Goal: Find contact information: Find contact information

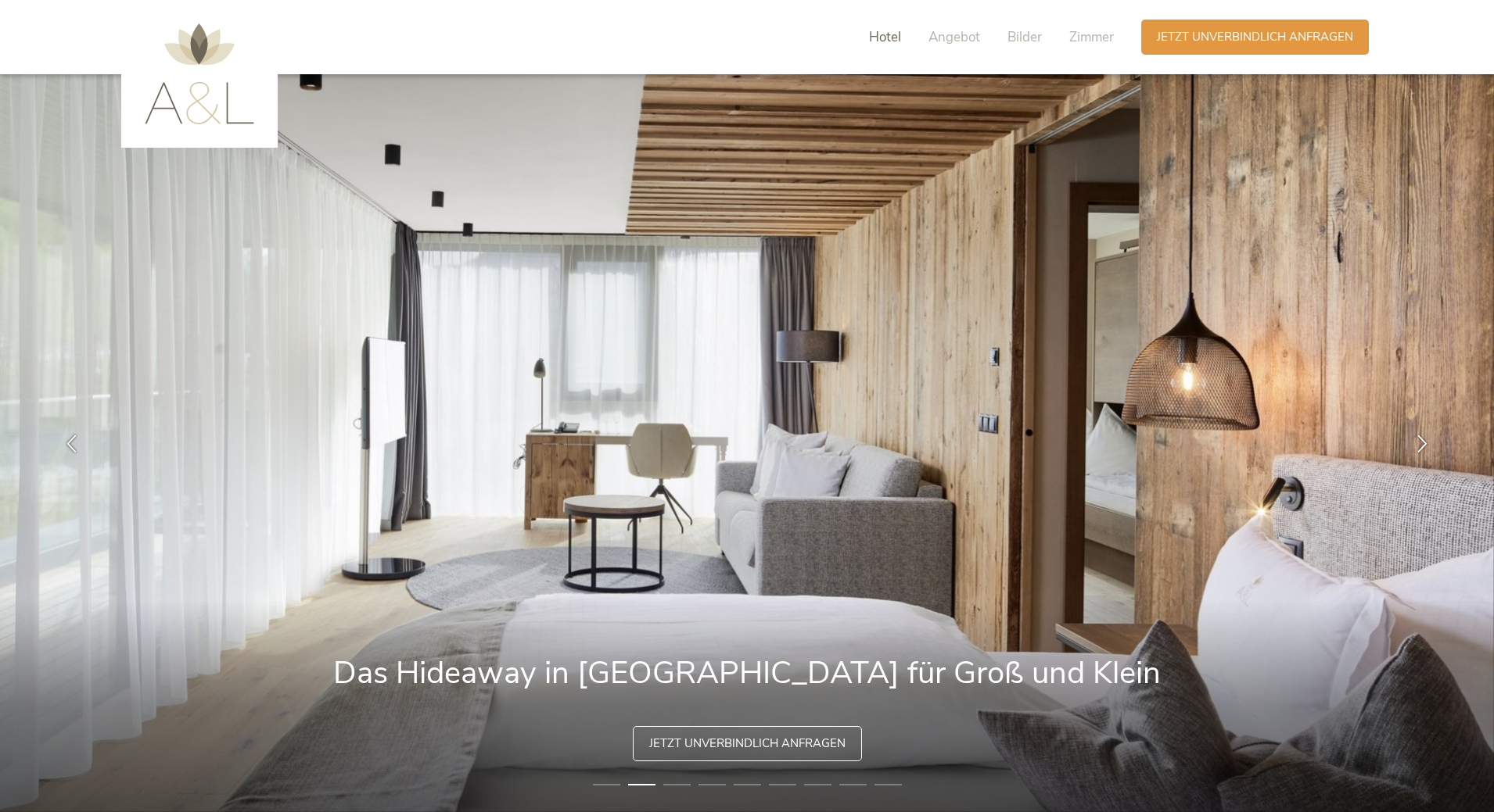
click at [881, 38] on span "Hotel" at bounding box center [885, 37] width 32 height 18
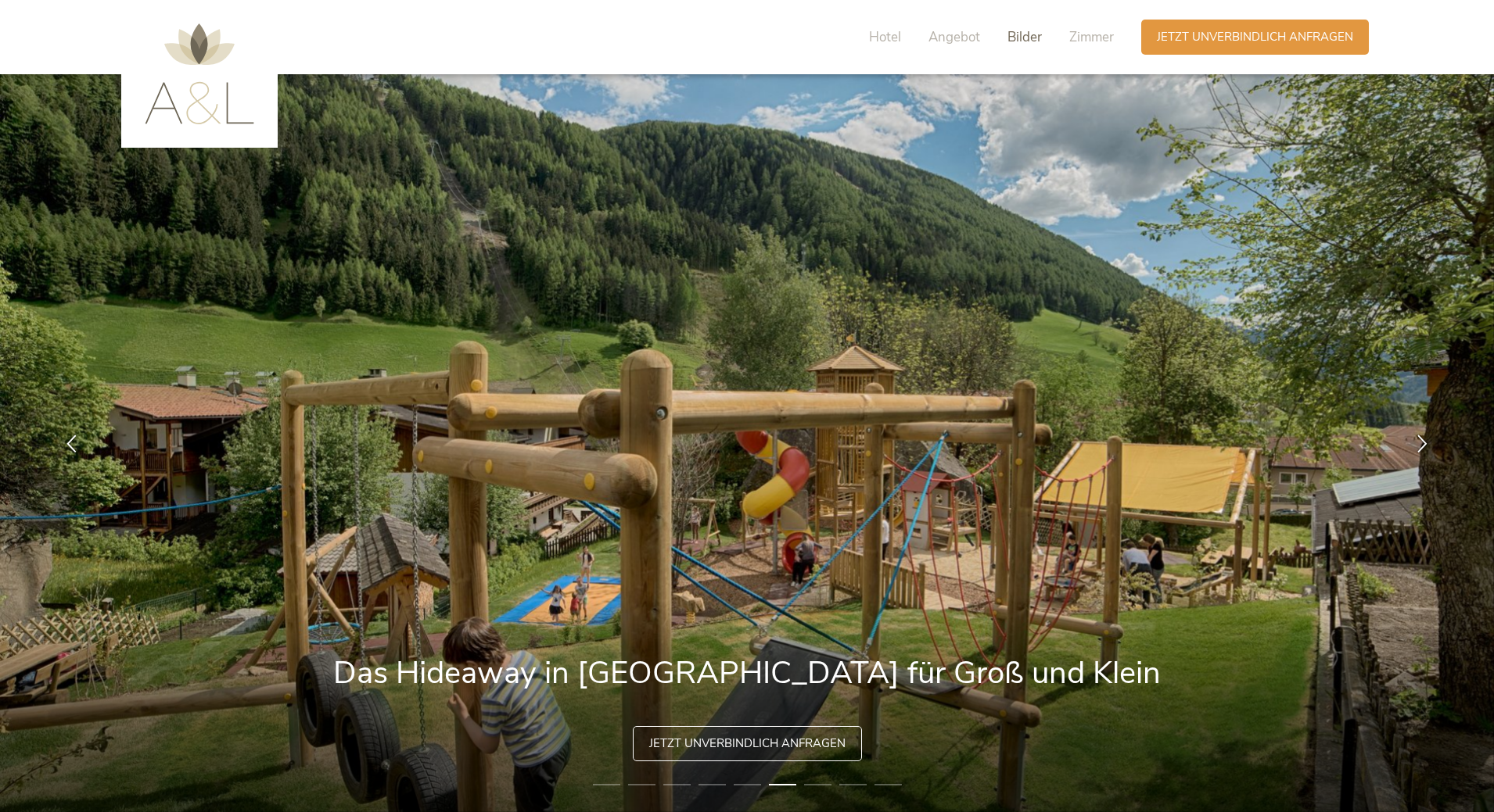
click at [1017, 37] on span "Bilder" at bounding box center [1025, 37] width 34 height 18
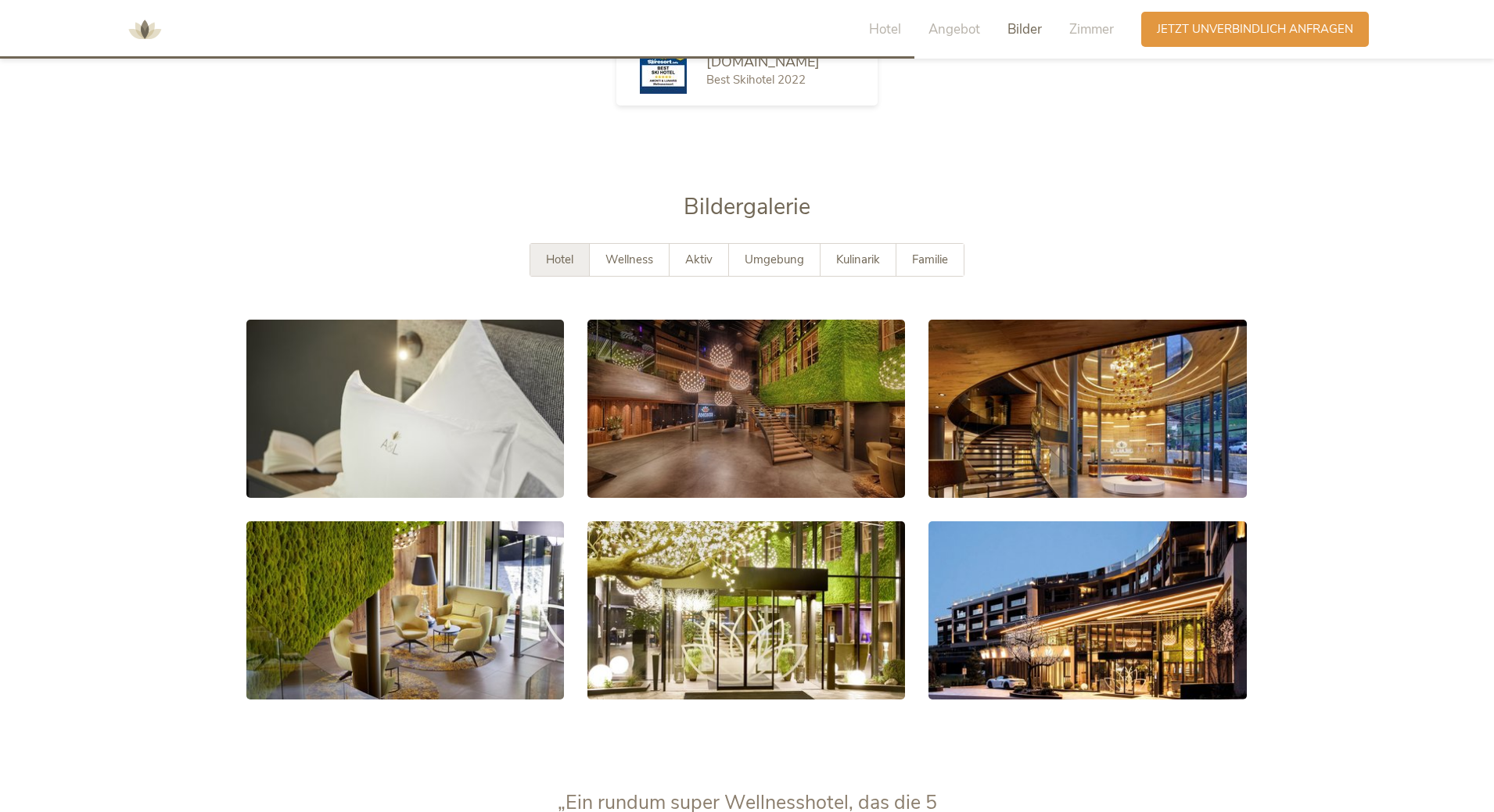
scroll to position [2937, 0]
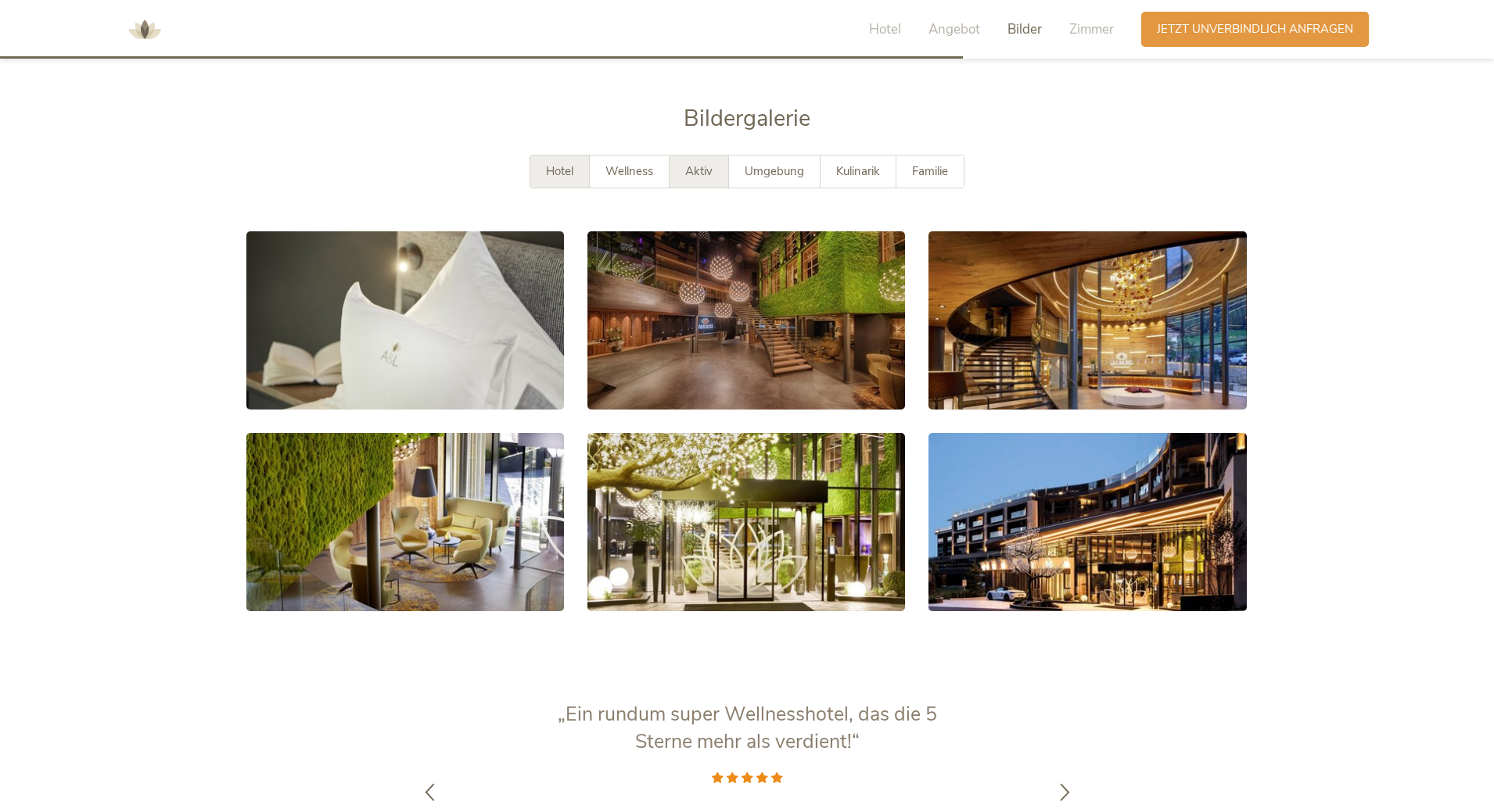
click at [690, 163] on span "Aktiv" at bounding box center [698, 171] width 27 height 16
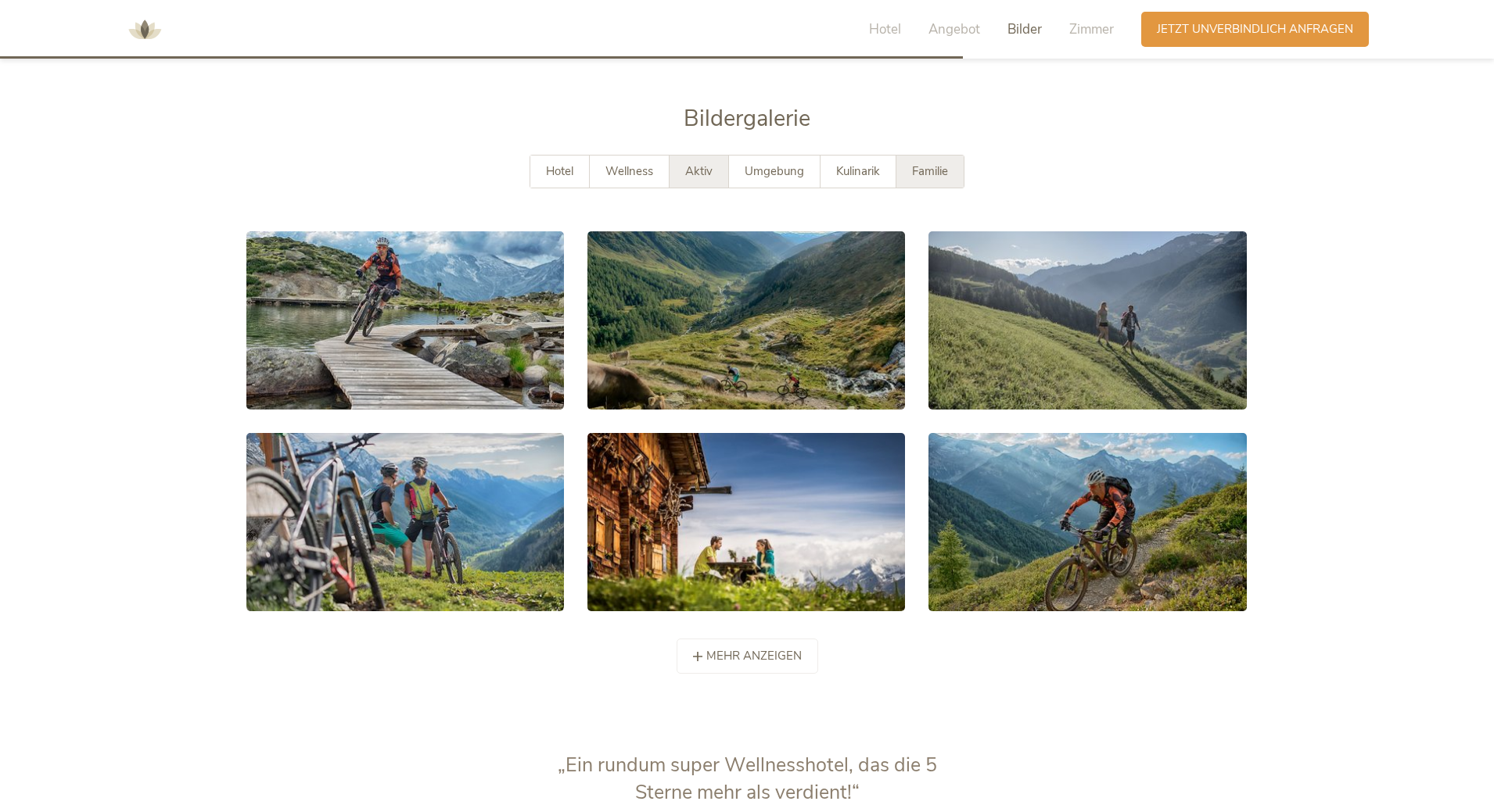
click at [926, 163] on span "Familie" at bounding box center [930, 171] width 36 height 16
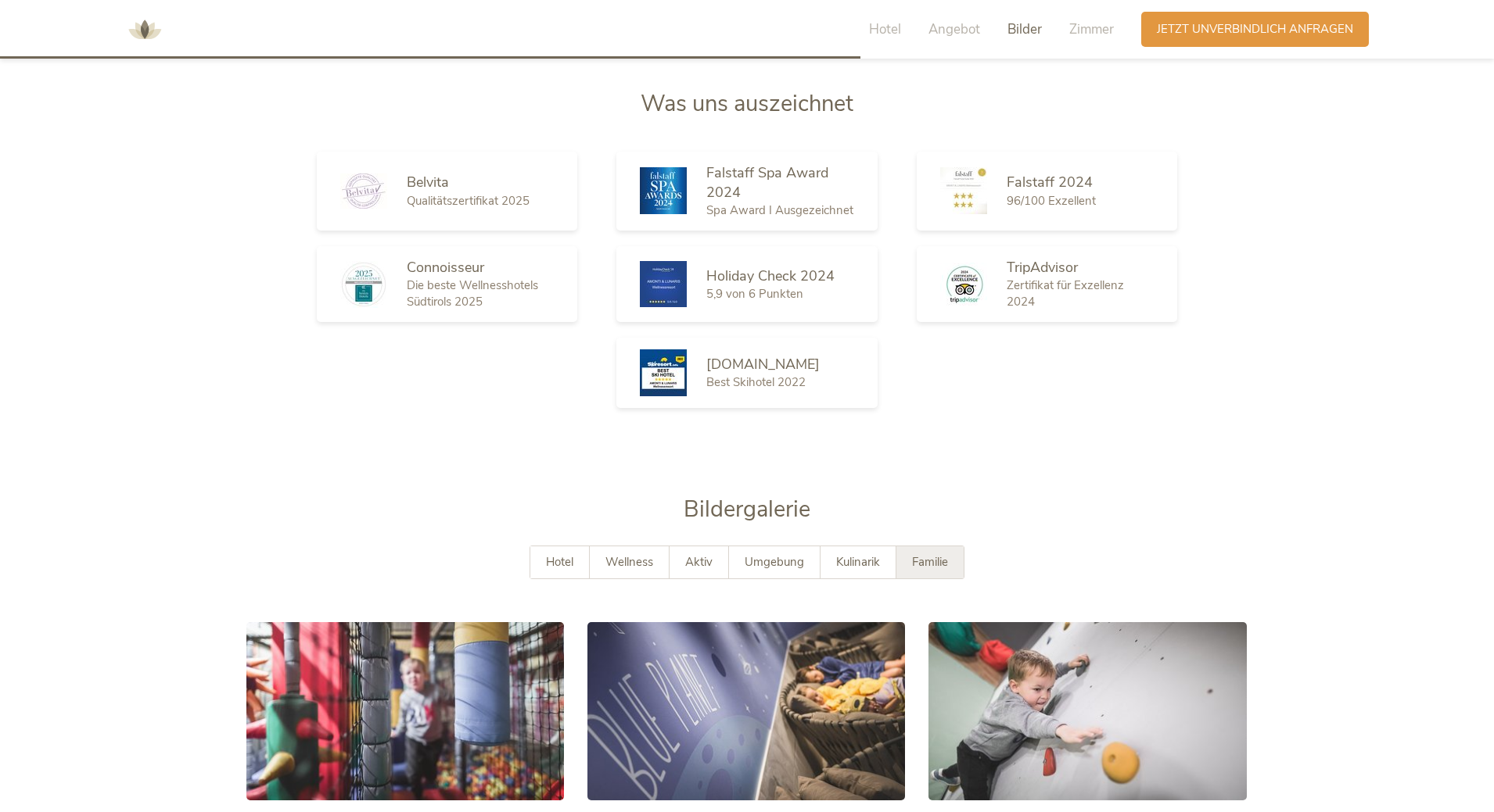
scroll to position [2468, 0]
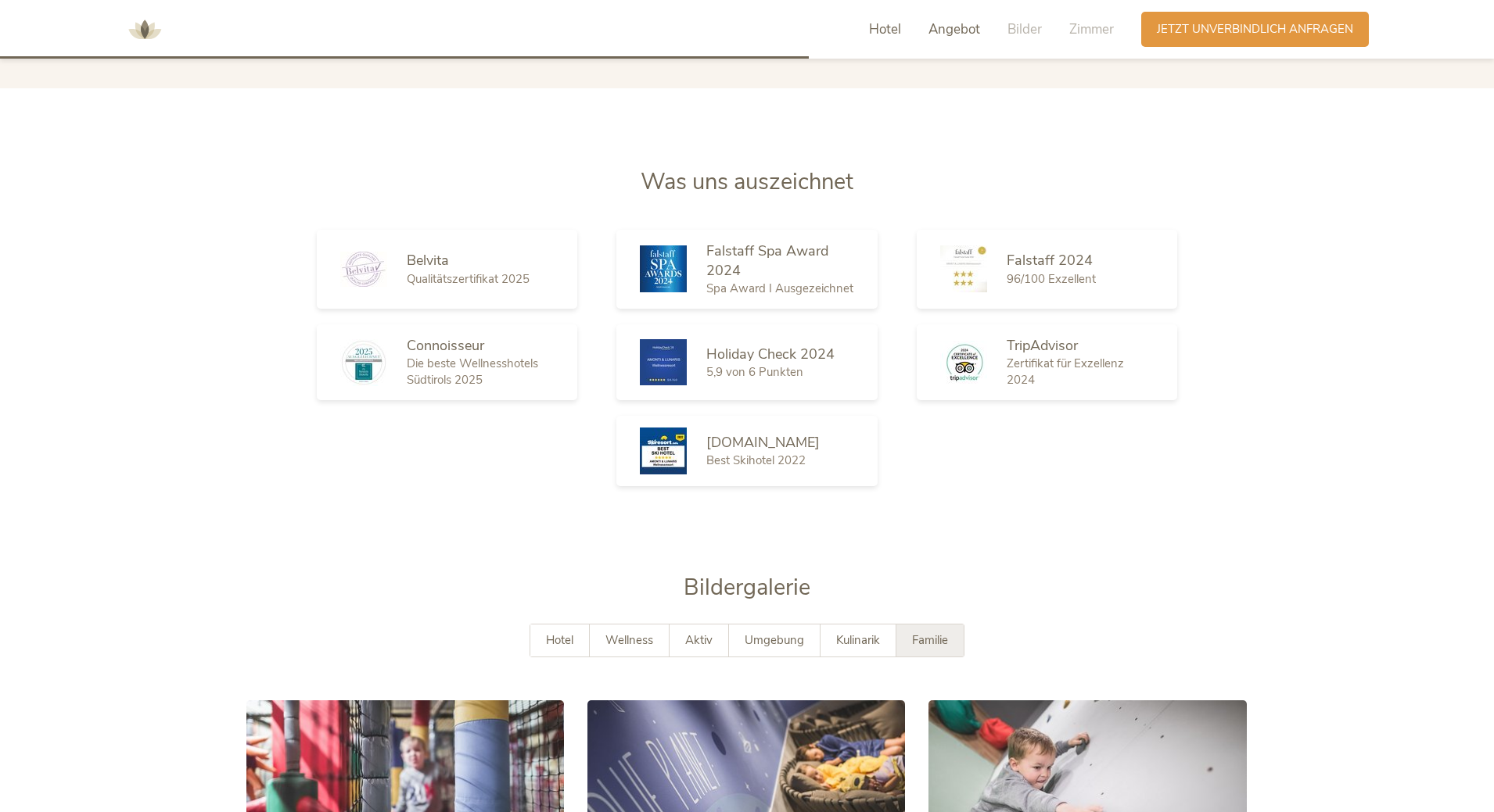
click at [886, 30] on span "Hotel" at bounding box center [885, 29] width 32 height 18
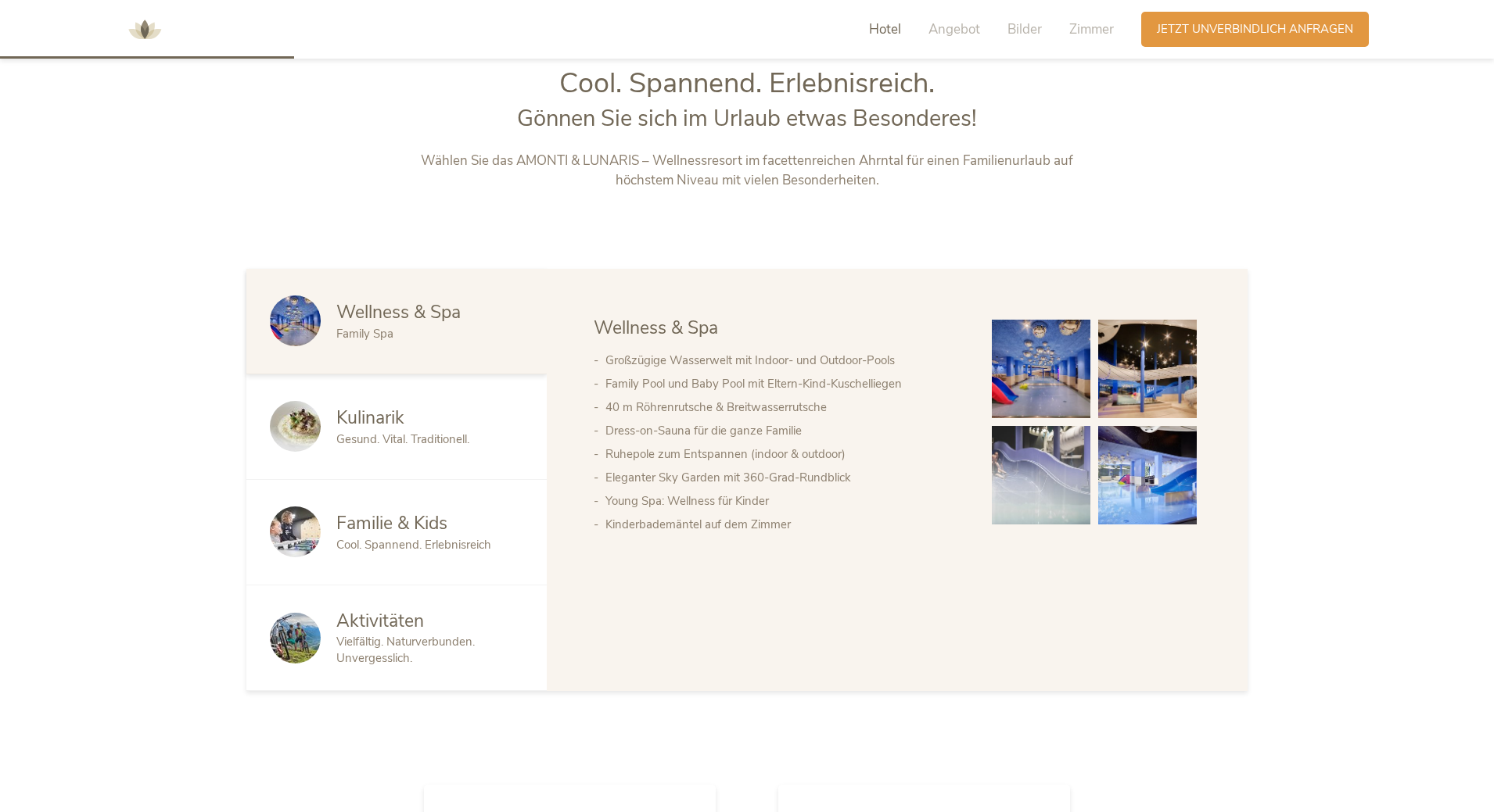
scroll to position [867, 0]
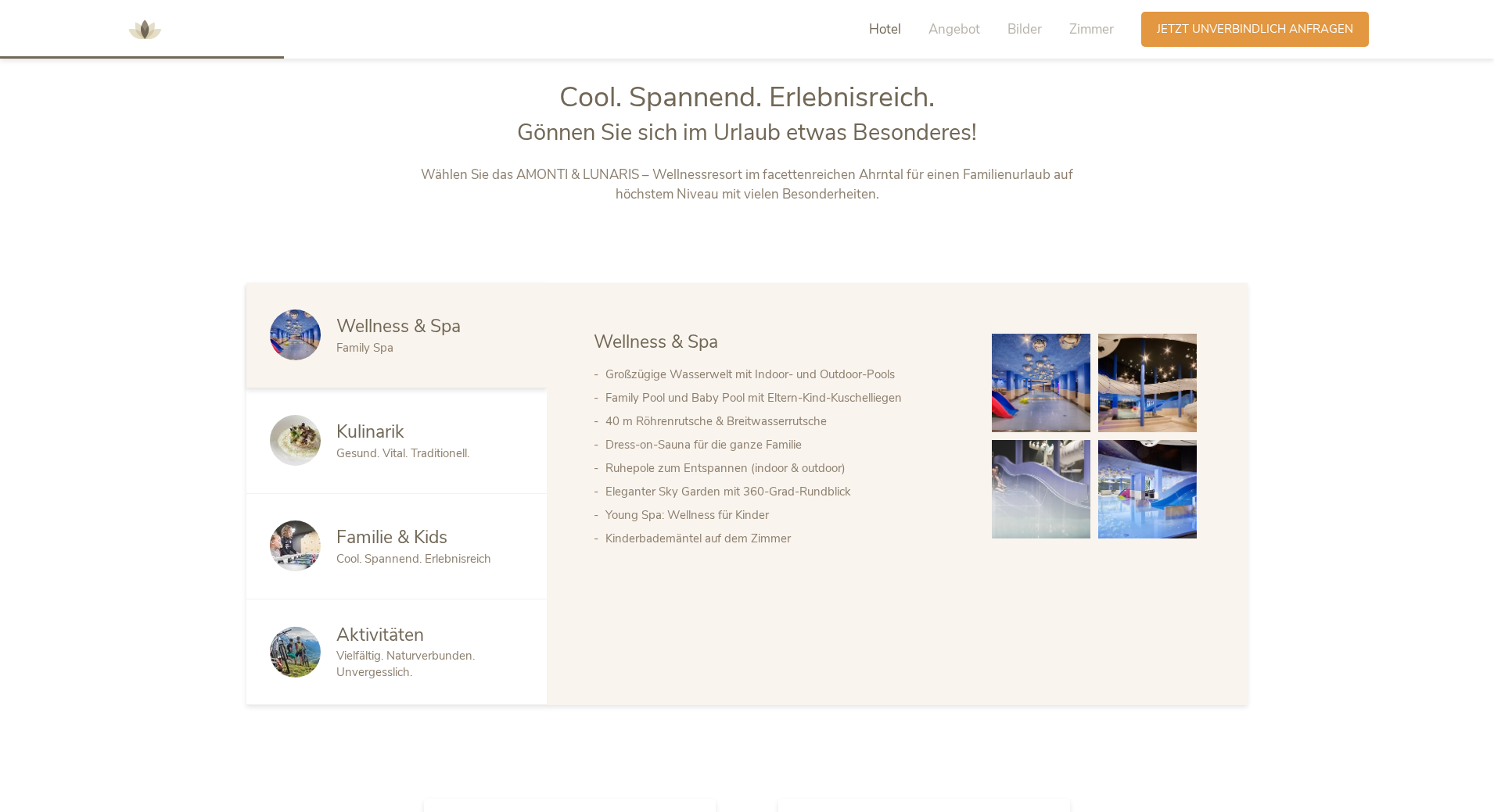
click at [1067, 485] on img at bounding box center [1041, 489] width 98 height 98
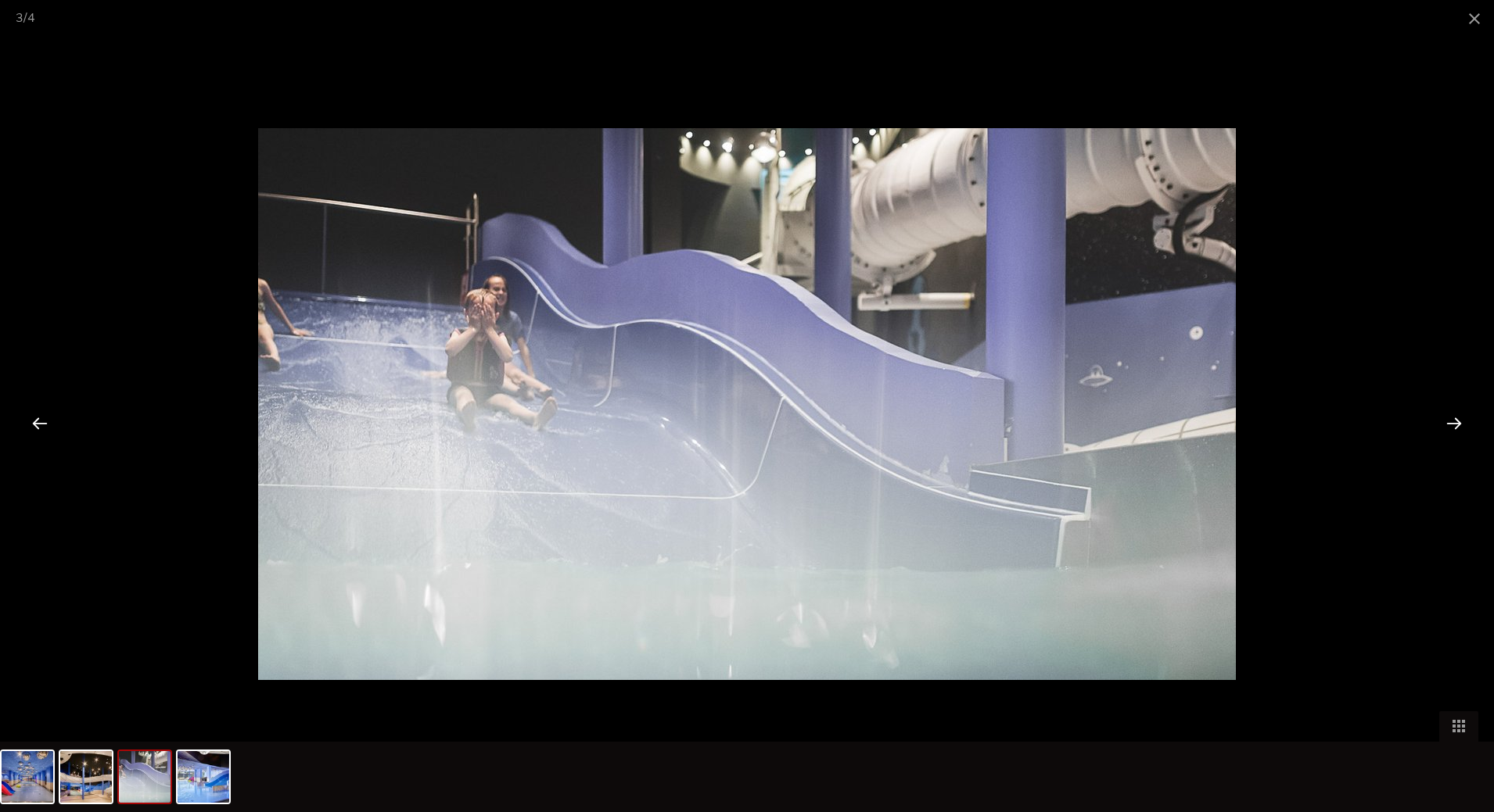
click at [1457, 422] on div at bounding box center [1453, 422] width 48 height 48
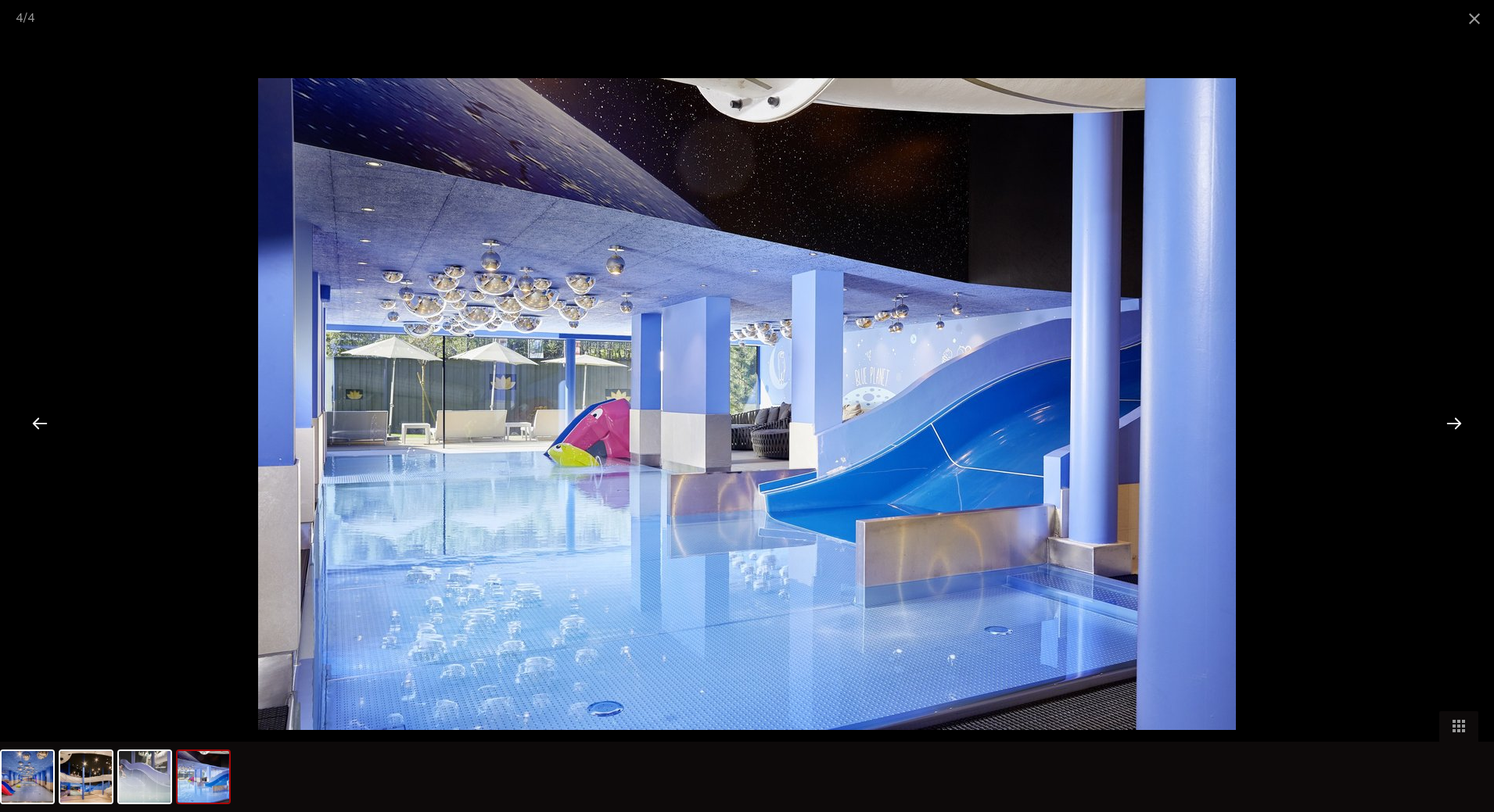
click at [1457, 421] on div at bounding box center [1453, 422] width 48 height 48
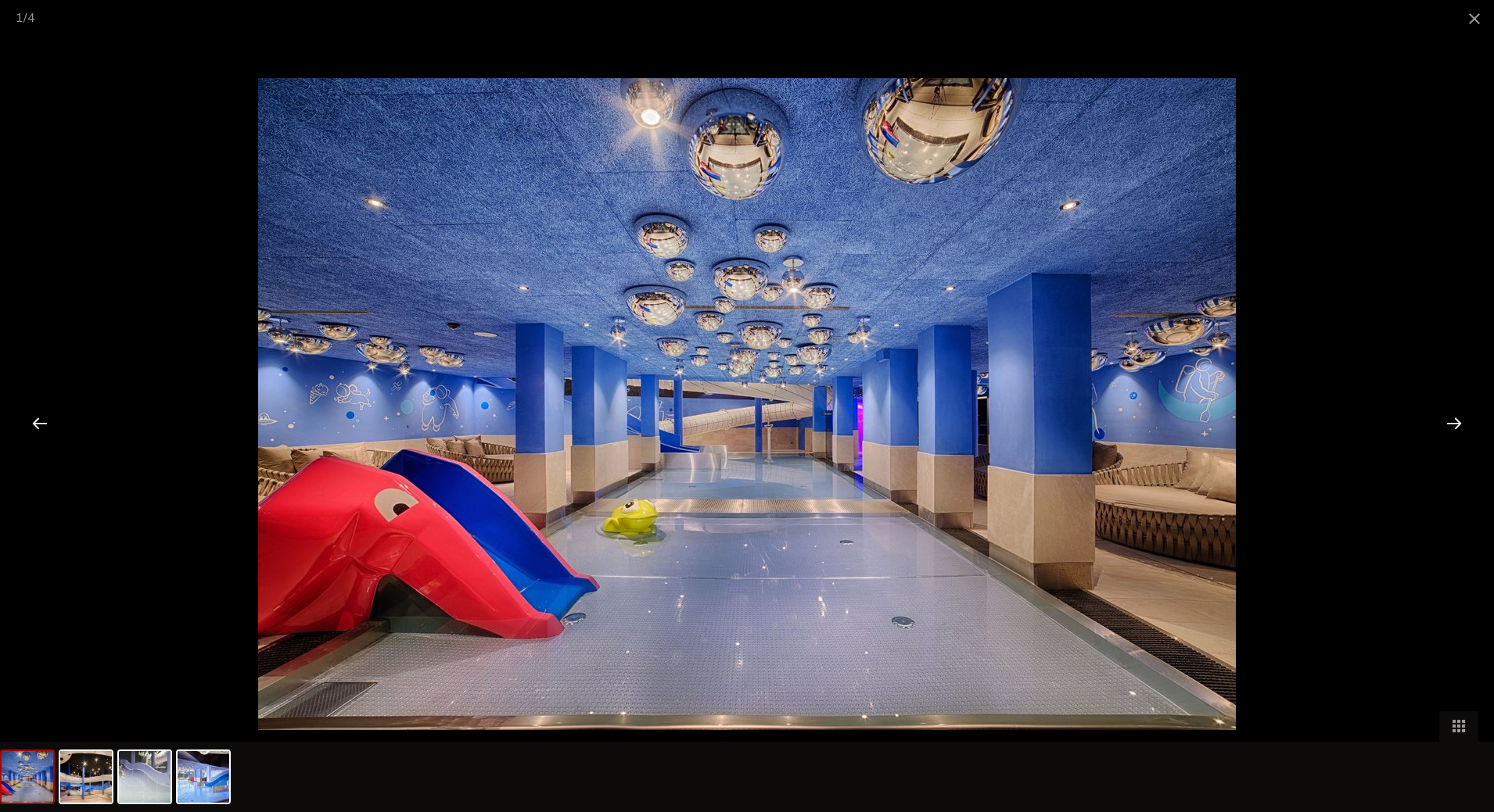
click at [1457, 421] on div at bounding box center [1453, 422] width 48 height 48
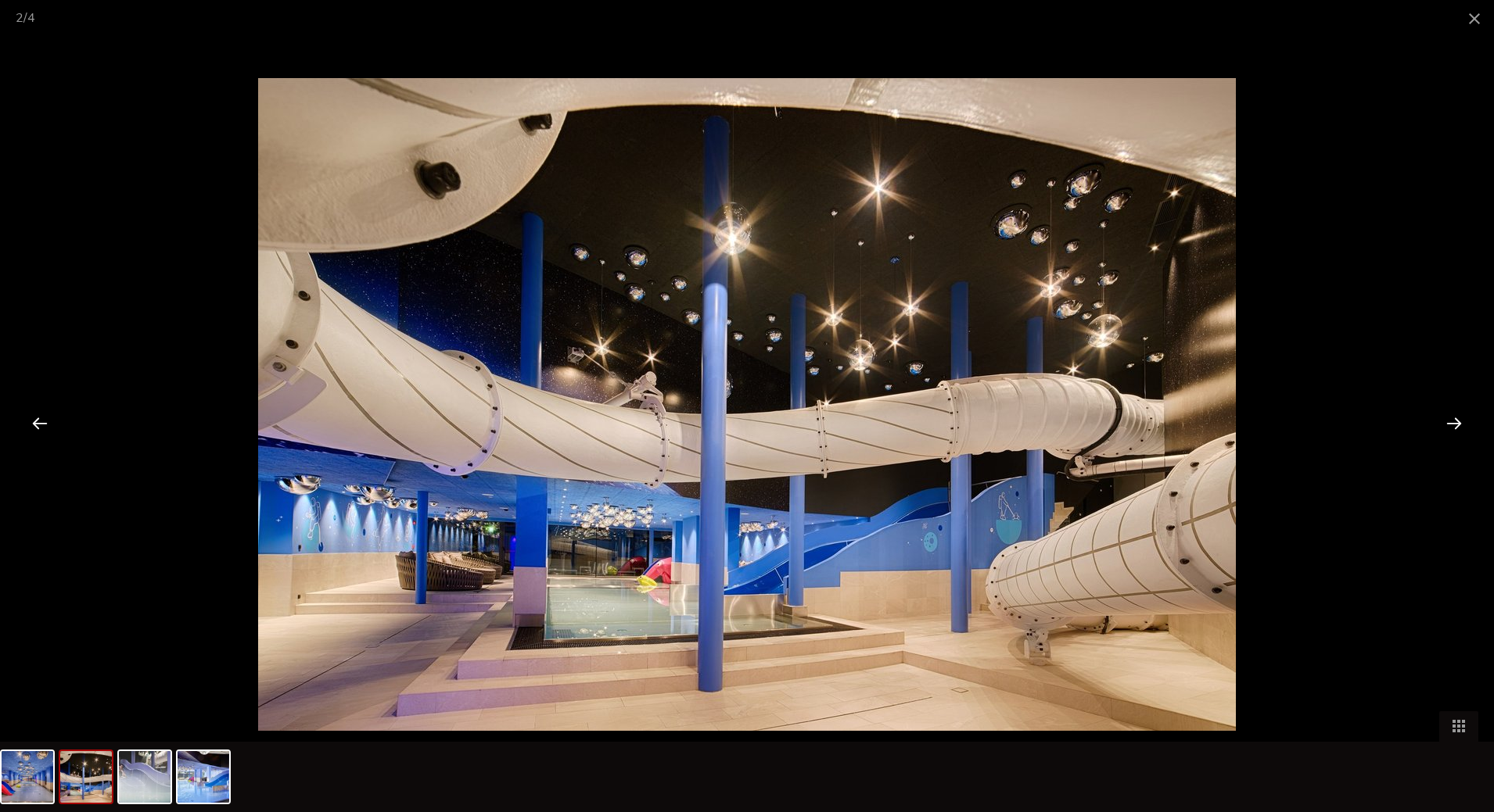
click at [1457, 421] on div at bounding box center [1453, 422] width 48 height 48
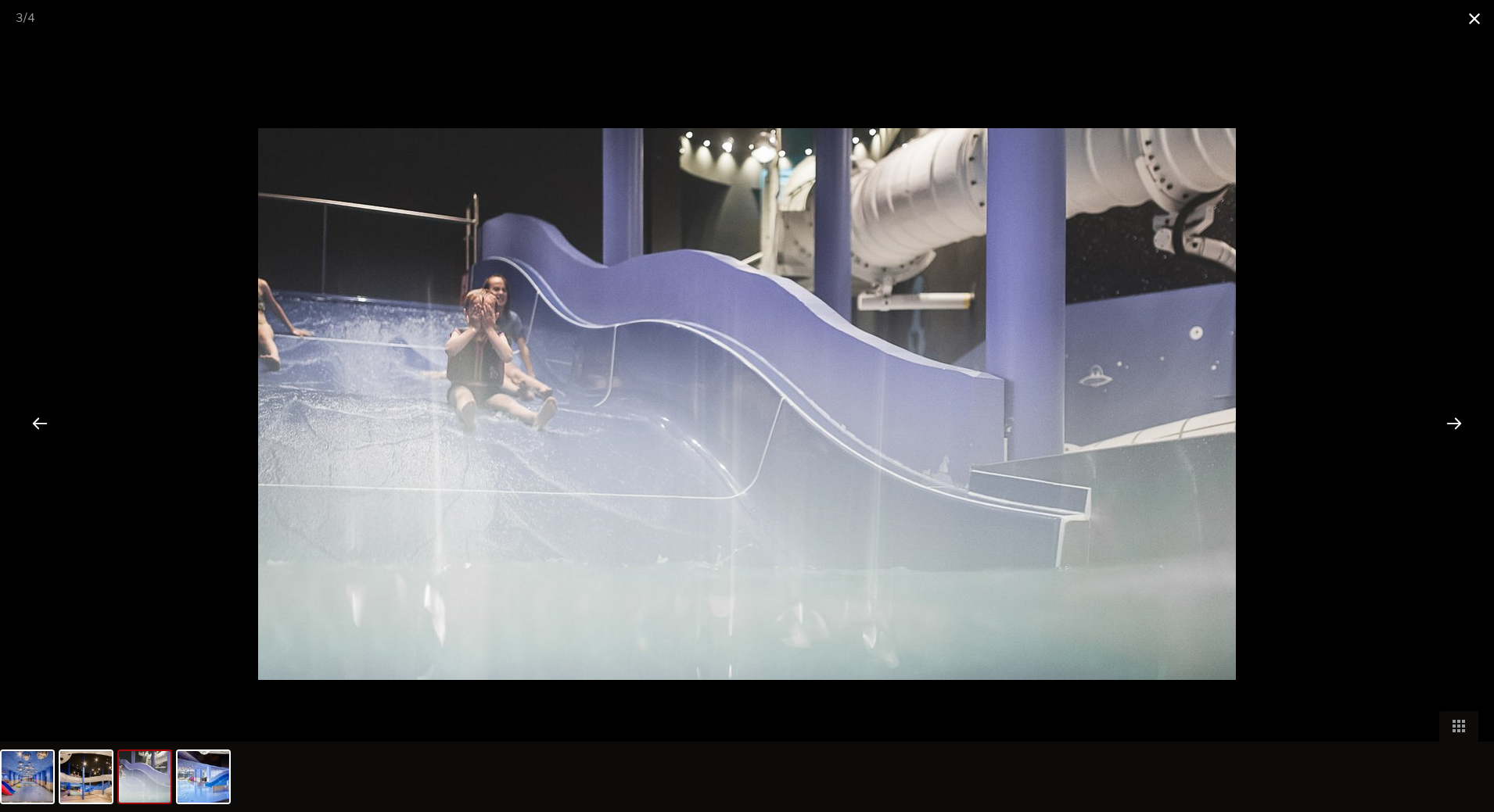
click at [1472, 20] on span at bounding box center [1473, 18] width 39 height 37
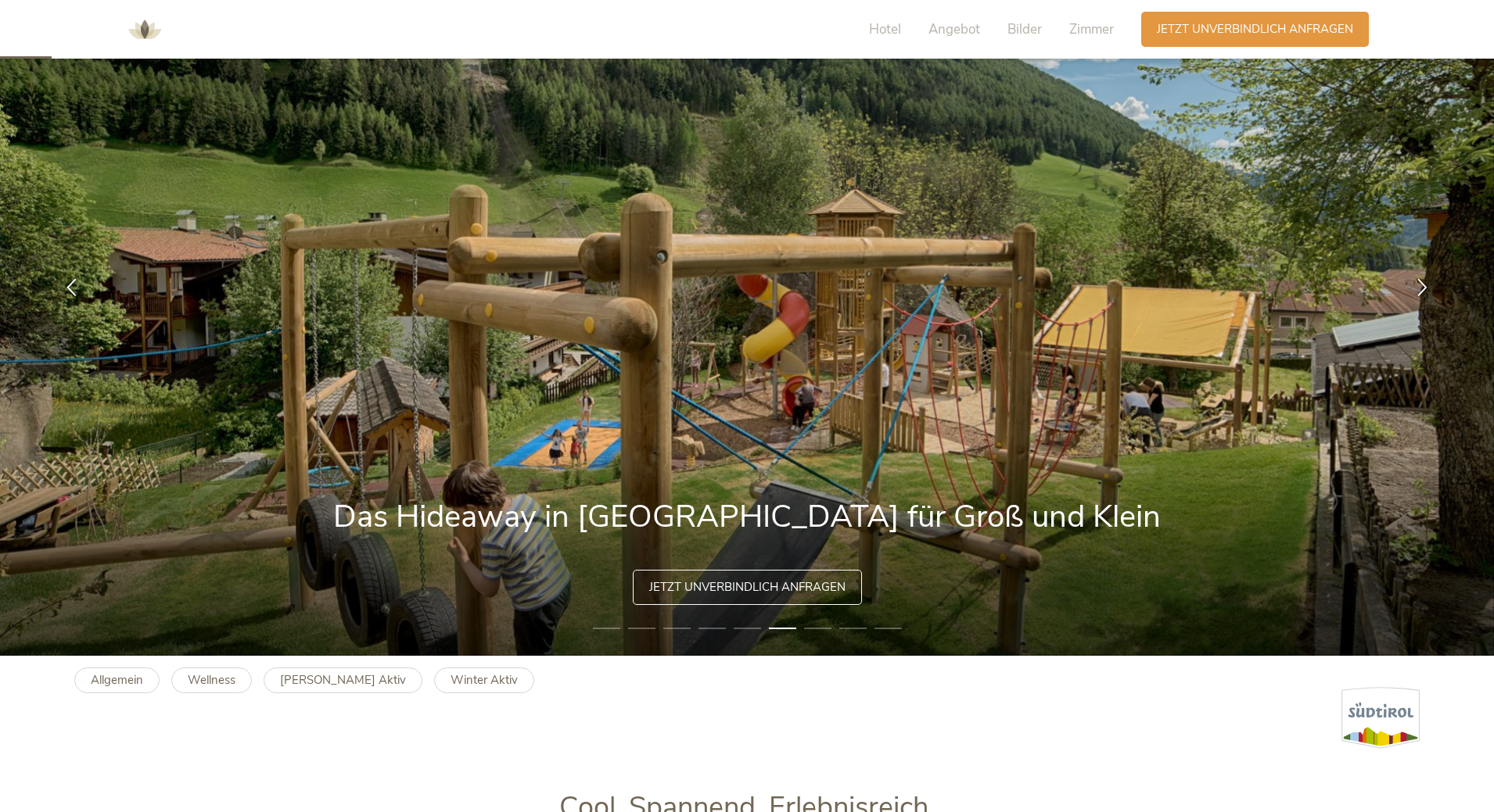
scroll to position [0, 0]
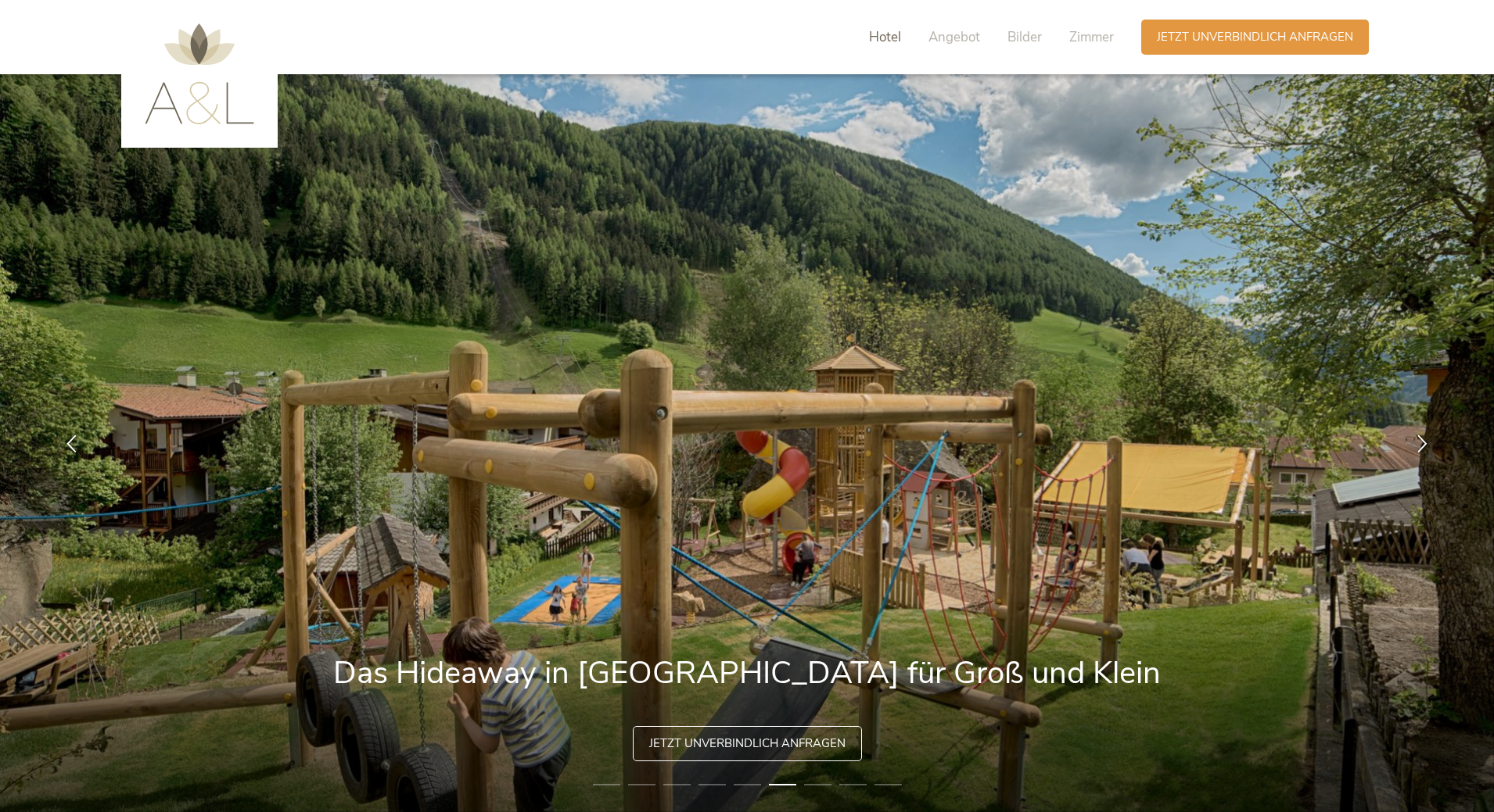
click at [893, 39] on span "Hotel" at bounding box center [885, 37] width 32 height 18
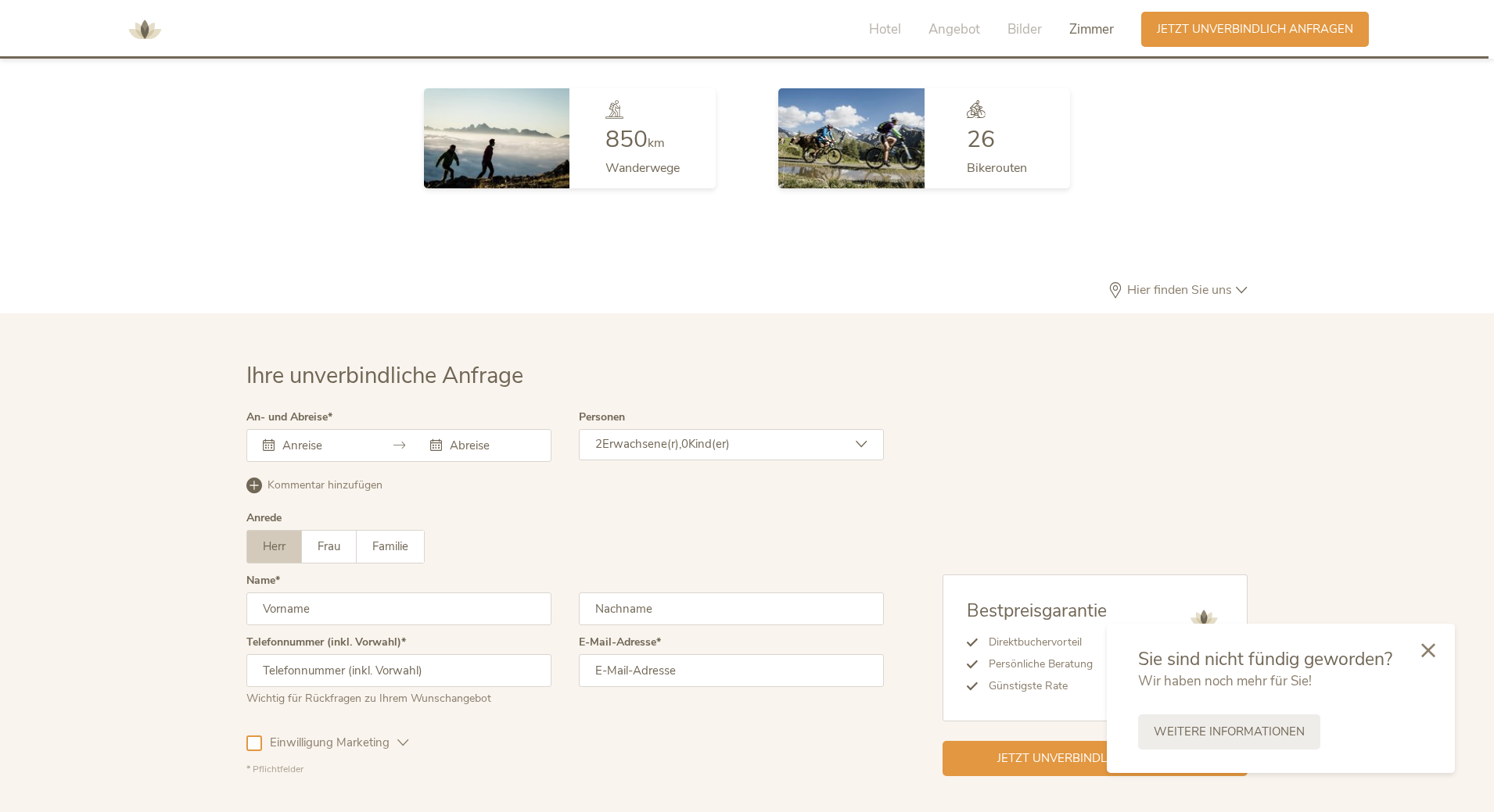
scroll to position [4558, 0]
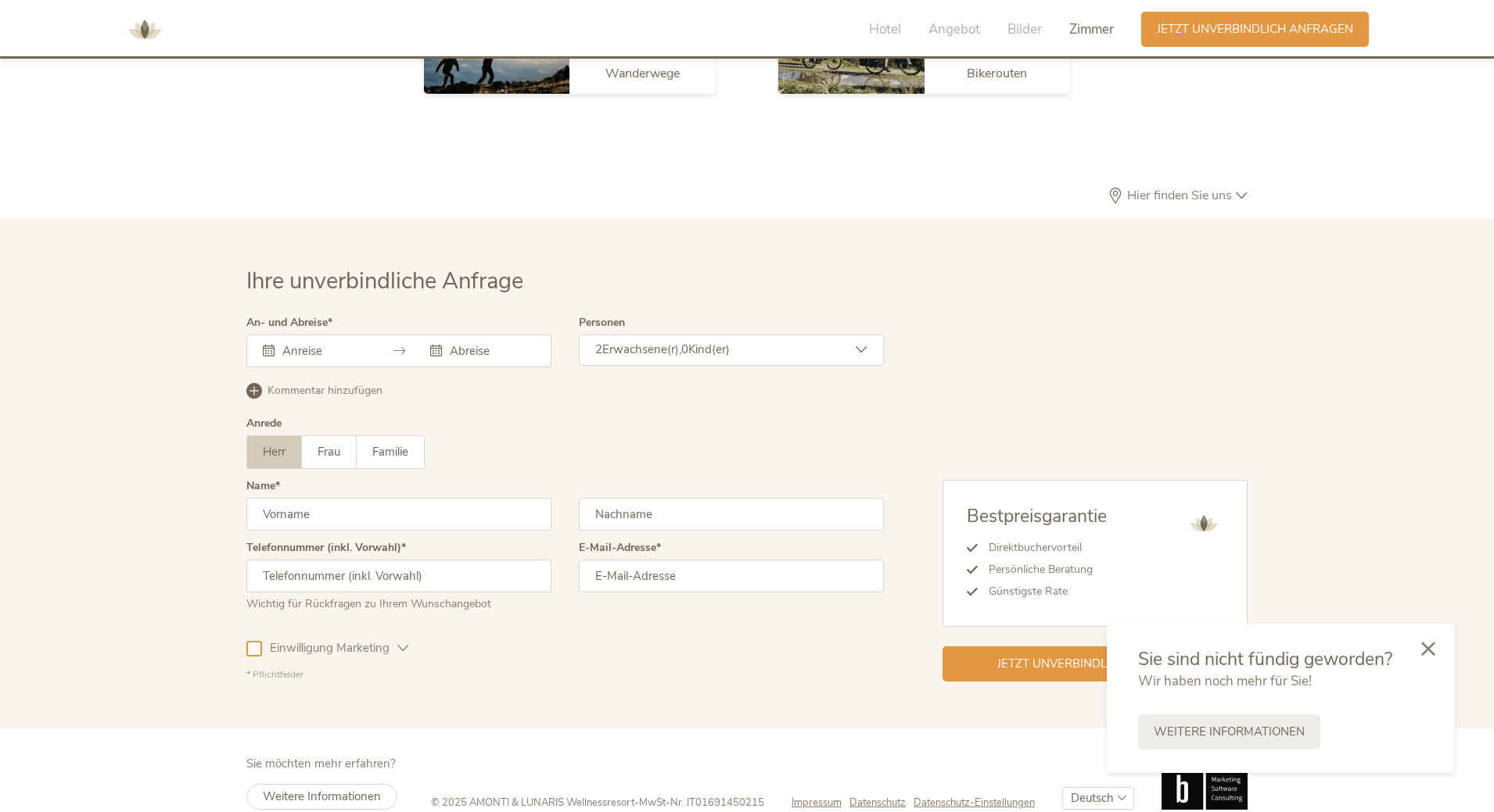
click at [1427, 652] on icon at bounding box center [1428, 649] width 14 height 14
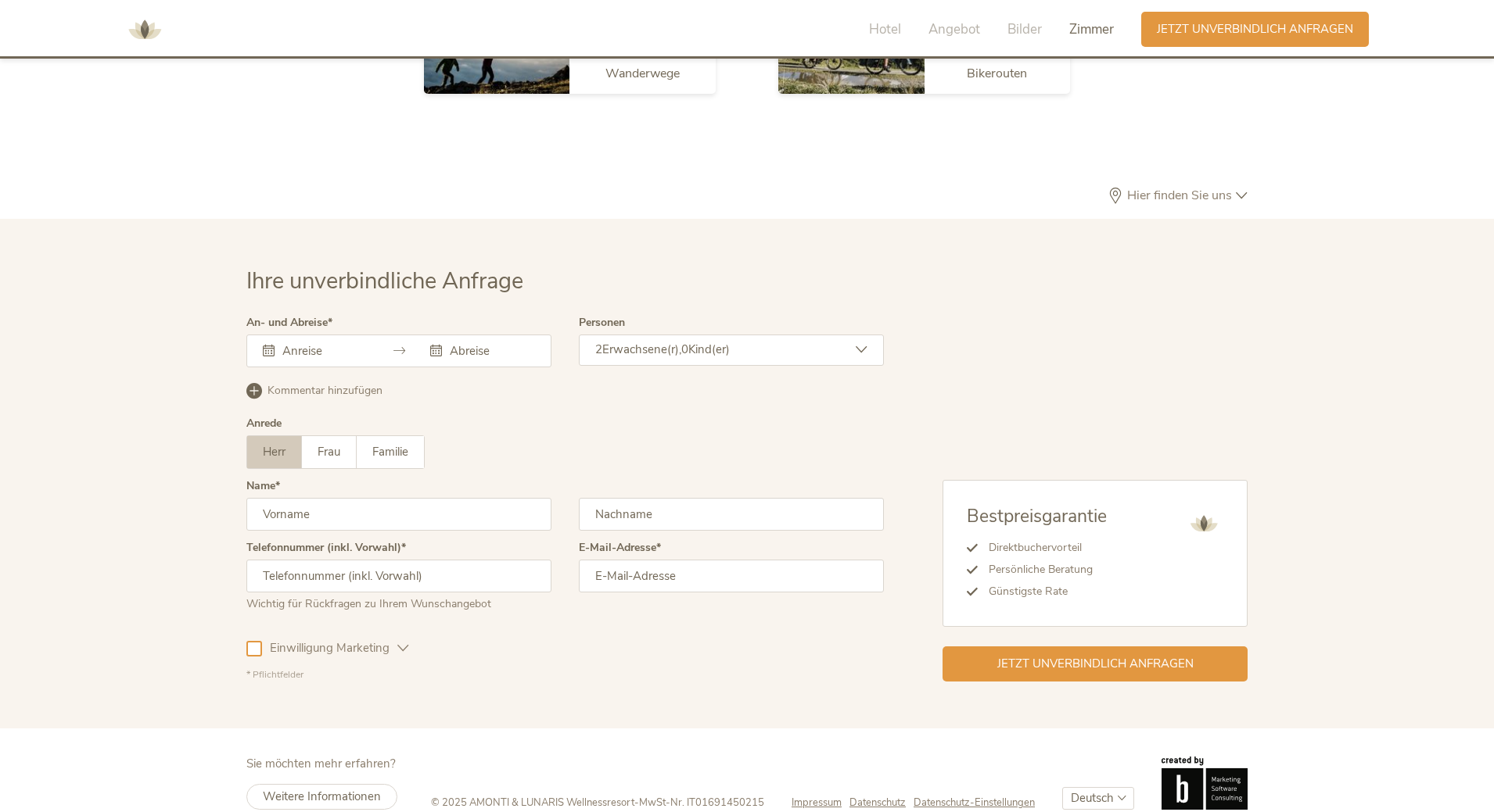
click at [817, 796] on span "Impressum" at bounding box center [816, 803] width 50 height 14
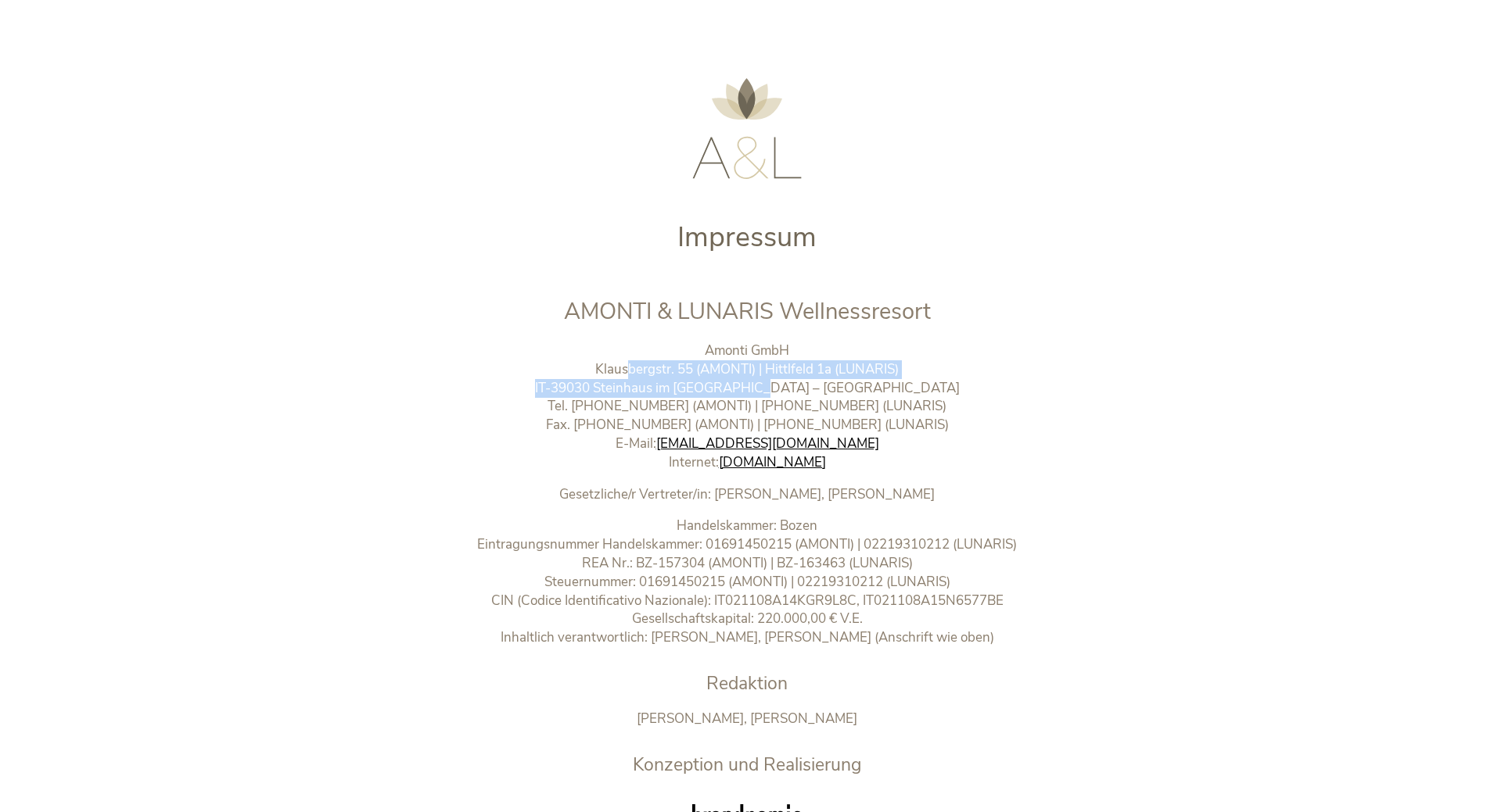
drag, startPoint x: 595, startPoint y: 371, endPoint x: 808, endPoint y: 387, distance: 213.6
click at [808, 387] on p "Amonti GmbH Klausbergstr. 55 (AMONTI) | Hittlfeld 1a (LUNARIS) IT-39030 [GEOGRA…" at bounding box center [748, 407] width 654 height 130
copy p "Klausbergstr. 55 (AMONTI) | Hittlfeld 1a (LUNARIS) IT-39030 Steinhaus im [GEOGR…"
